Goal: Information Seeking & Learning: Get advice/opinions

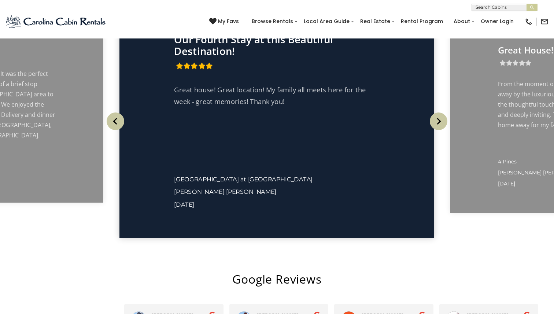
scroll to position [1311, 0]
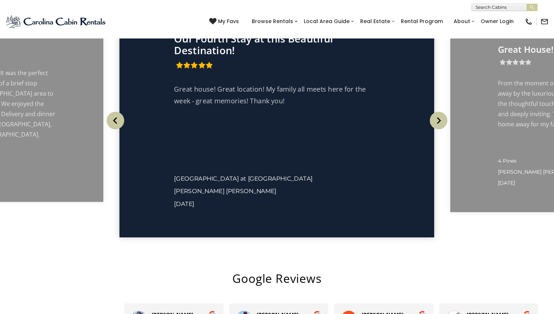
click at [439, 129] on img "Next" at bounding box center [439, 121] width 18 height 18
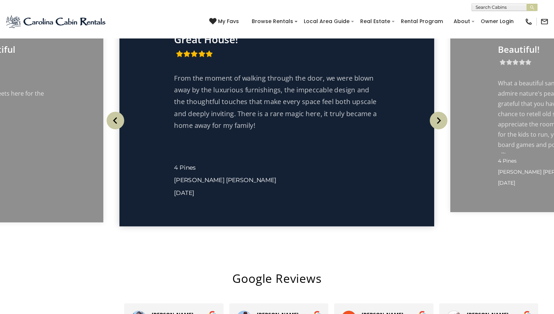
click at [439, 129] on img "Next" at bounding box center [439, 121] width 18 height 18
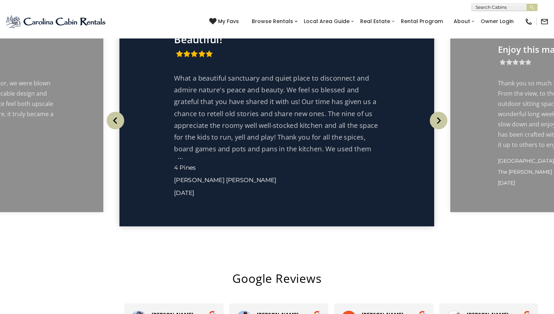
click at [439, 129] on img "Next" at bounding box center [439, 121] width 18 height 18
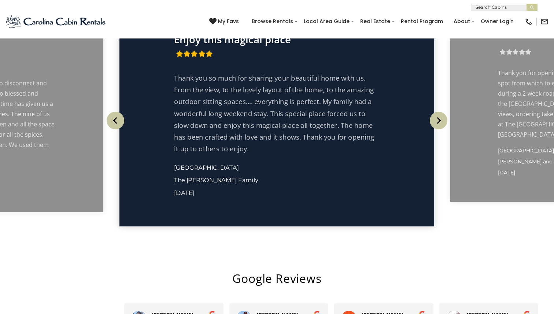
click at [439, 129] on img "Next" at bounding box center [439, 121] width 18 height 18
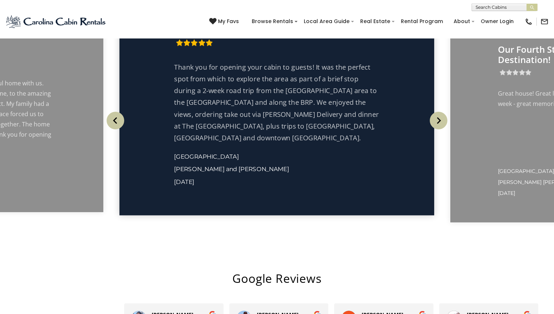
click at [439, 129] on img "Next" at bounding box center [439, 121] width 18 height 18
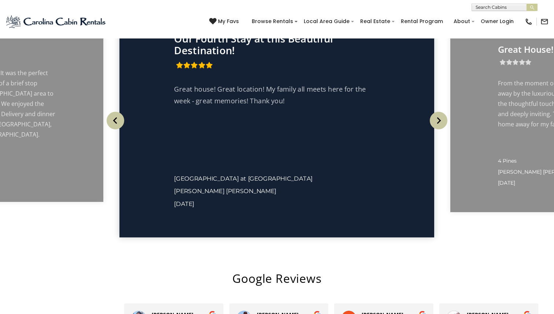
click at [439, 129] on img "Next" at bounding box center [439, 121] width 18 height 18
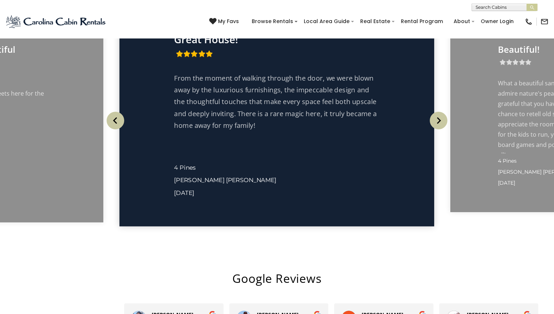
click at [439, 129] on img "Next" at bounding box center [439, 121] width 18 height 18
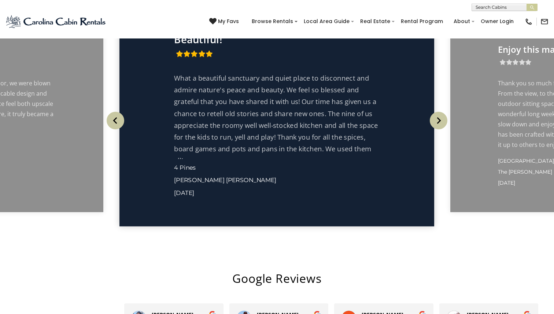
click at [439, 129] on img "Next" at bounding box center [439, 121] width 18 height 18
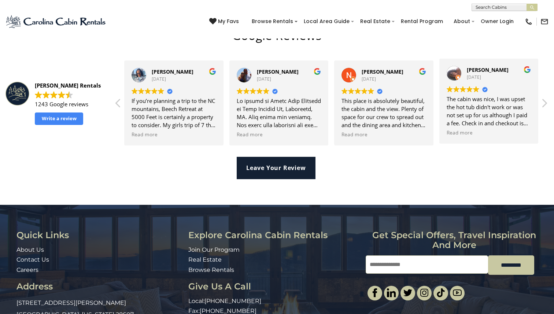
scroll to position [1562, 0]
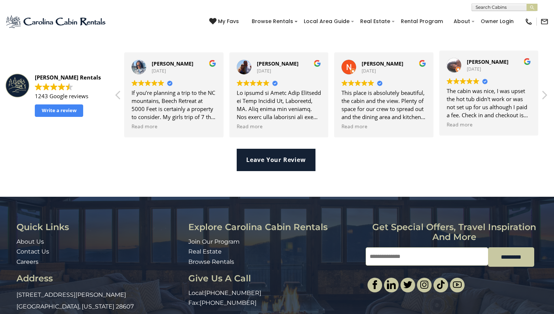
click at [447, 119] on div "The cabin was nice, I was upset the hot tub didn't work or was not set up for u…" at bounding box center [489, 103] width 84 height 32
click at [473, 84] on img at bounding box center [476, 81] width 6 height 6
click at [524, 65] on img at bounding box center [527, 61] width 7 height 7
click at [70, 81] on div "[PERSON_NAME] Rentals" at bounding box center [71, 78] width 72 height 8
